Goal: Navigation & Orientation: Find specific page/section

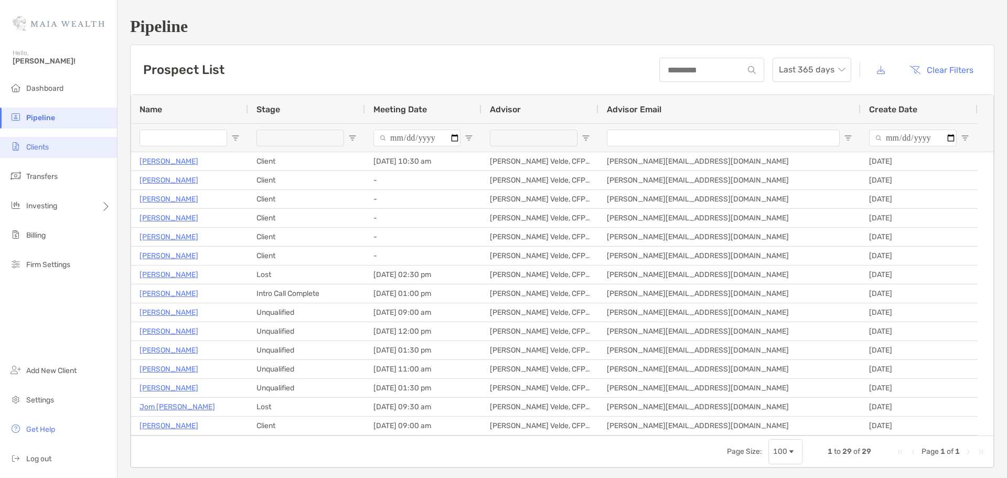
click at [74, 148] on li "Clients" at bounding box center [58, 147] width 117 height 21
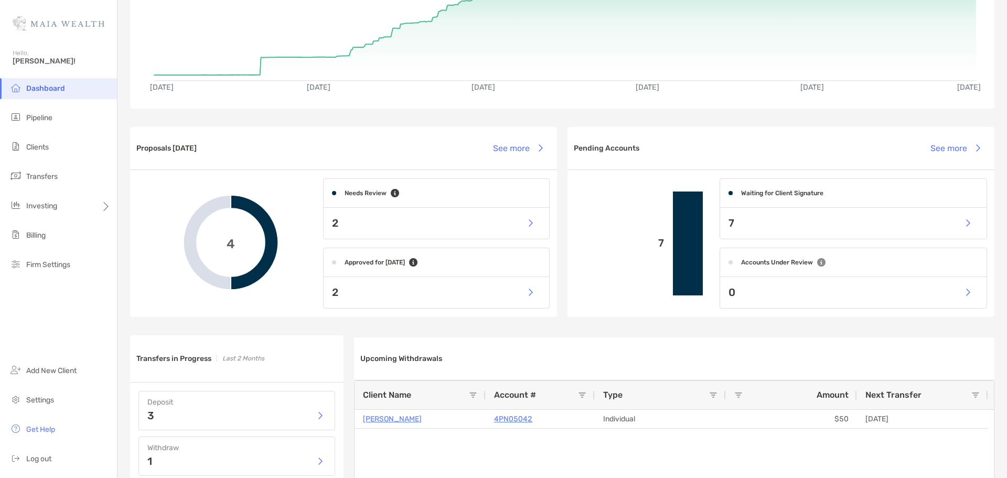
scroll to position [52, 0]
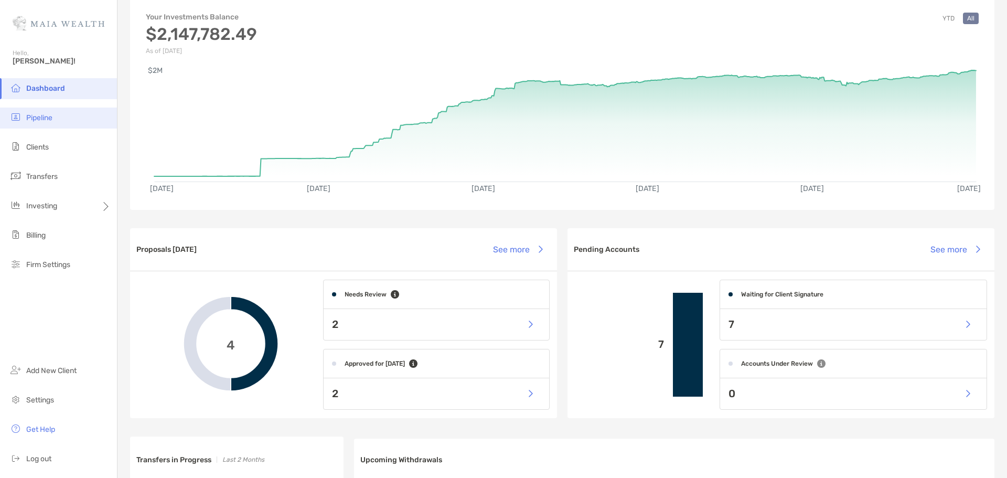
click at [31, 115] on span "Pipeline" at bounding box center [39, 117] width 26 height 9
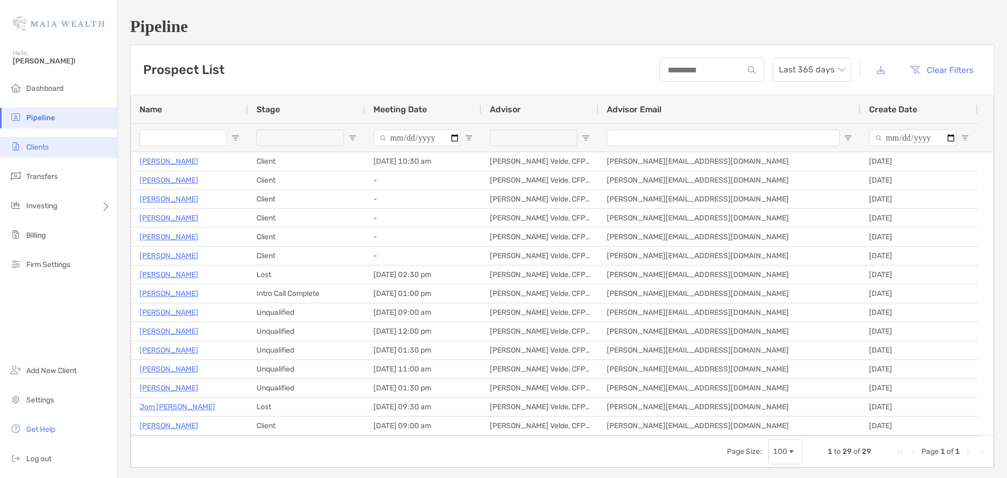
click at [50, 156] on li "Clients" at bounding box center [58, 147] width 117 height 21
click at [51, 152] on li "Clients" at bounding box center [58, 147] width 117 height 21
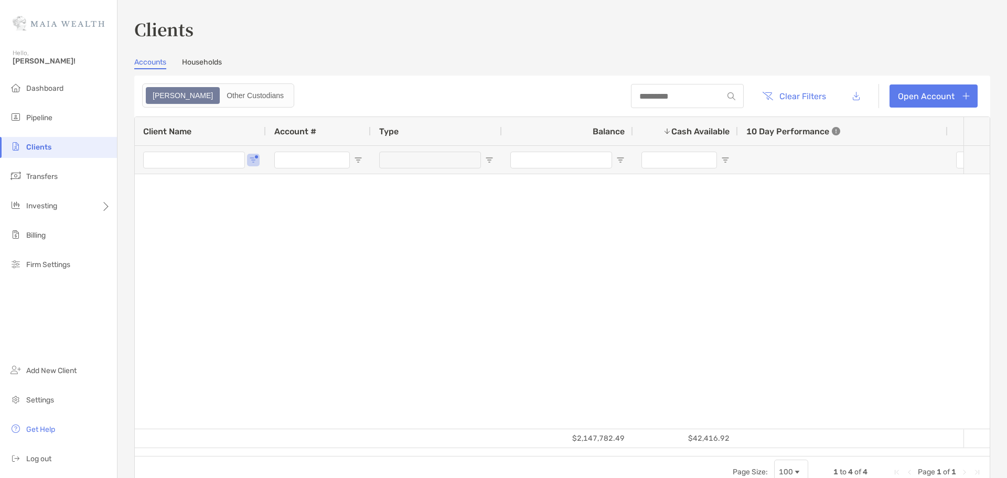
type input "********"
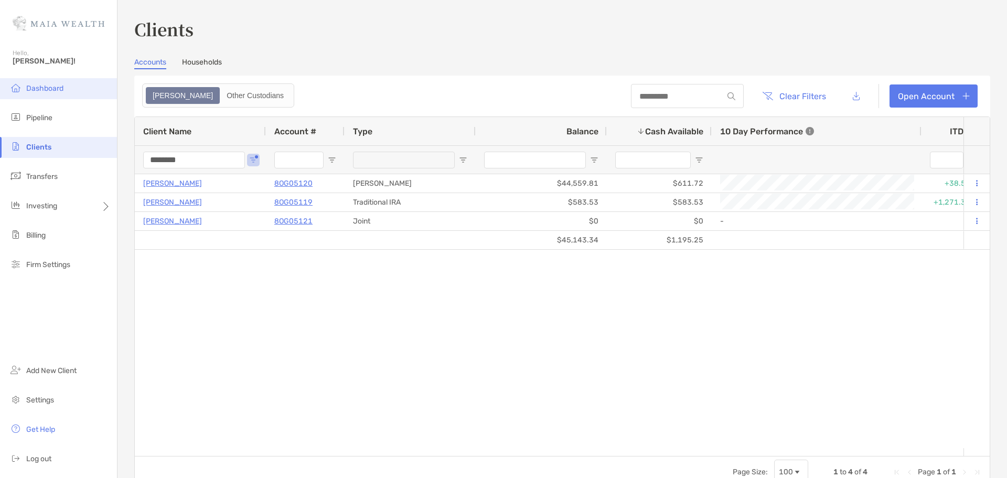
click at [42, 82] on li "Dashboard" at bounding box center [58, 88] width 117 height 21
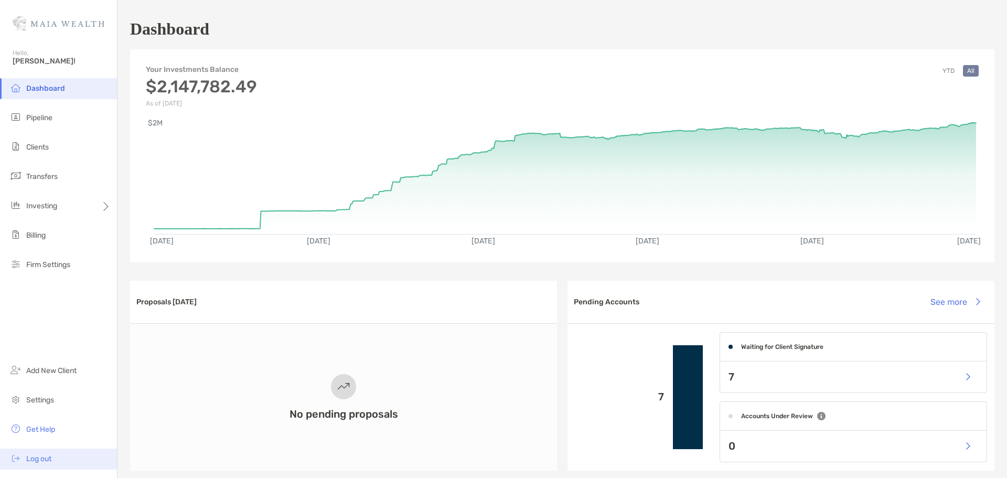
drag, startPoint x: 40, startPoint y: 458, endPoint x: 56, endPoint y: 455, distance: 15.6
click at [40, 458] on span "Log out" at bounding box center [38, 458] width 25 height 9
